Goal: Task Accomplishment & Management: Manage account settings

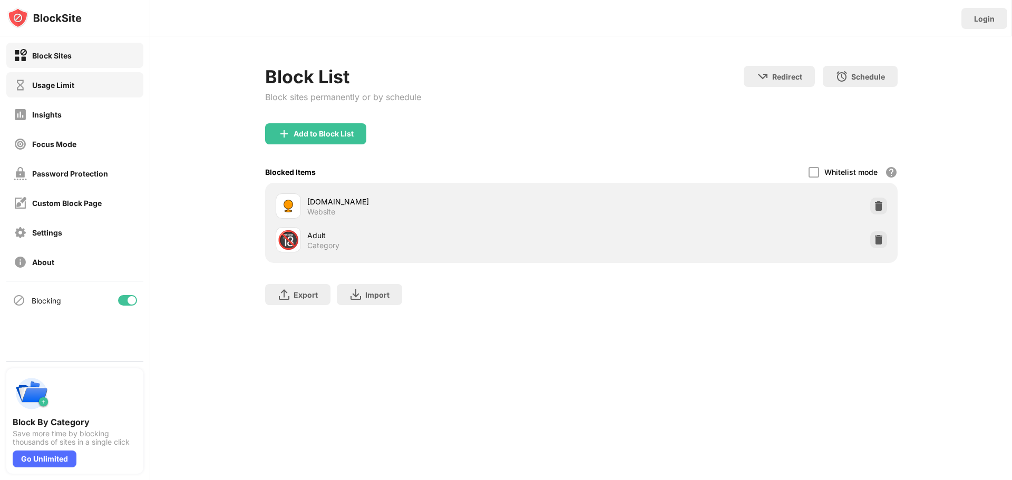
click at [90, 76] on div "Usage Limit" at bounding box center [74, 84] width 137 height 25
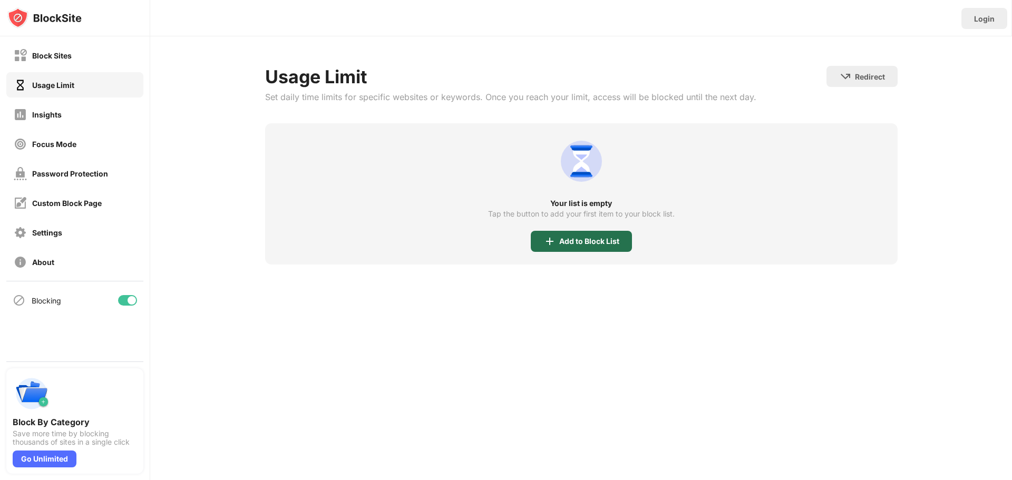
click at [563, 244] on div "Add to Block List" at bounding box center [589, 241] width 60 height 8
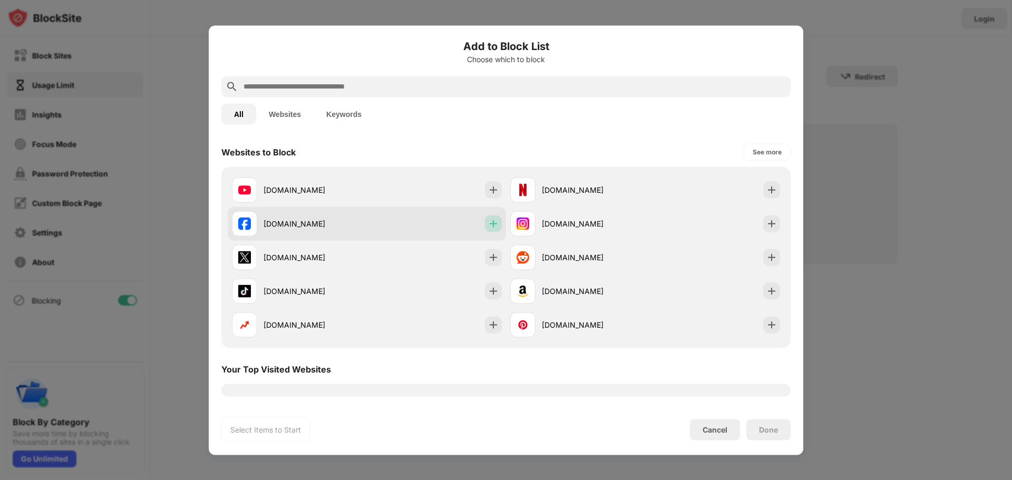
click at [485, 229] on div at bounding box center [493, 223] width 17 height 17
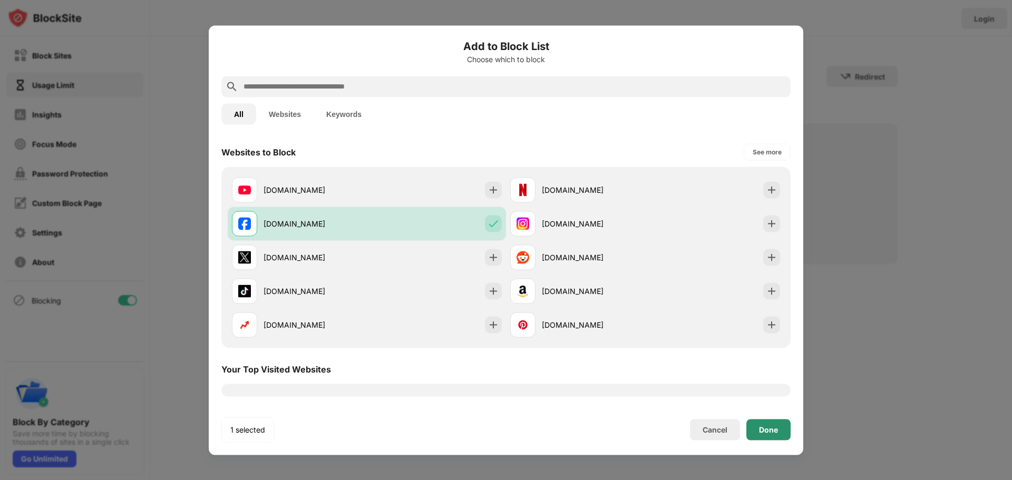
click at [762, 430] on div "Done" at bounding box center [768, 429] width 19 height 8
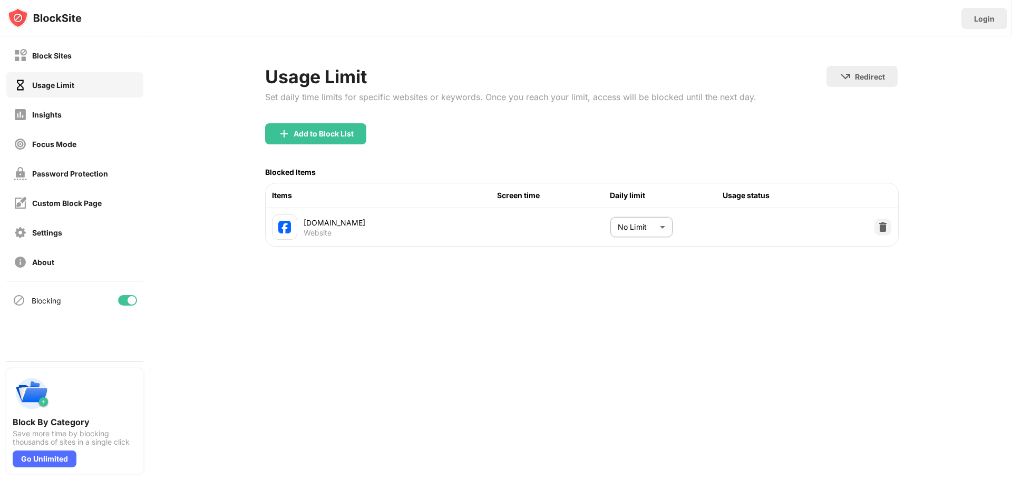
click at [643, 219] on body "Block Sites Usage Limit Insights Focus Mode Password Protection Custom Block Pa…" at bounding box center [506, 240] width 1012 height 480
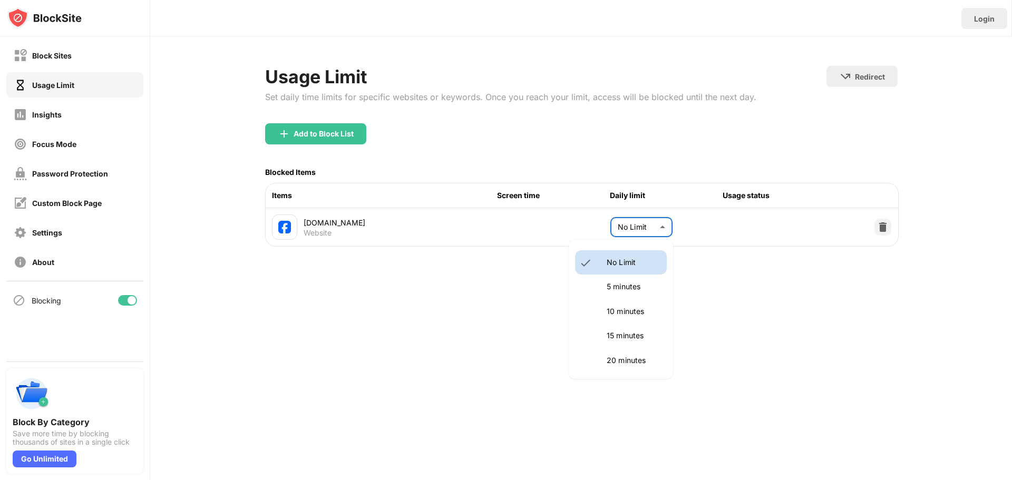
click at [641, 288] on p "5 minutes" at bounding box center [633, 287] width 54 height 12
type input "*"
